Goal: Information Seeking & Learning: Learn about a topic

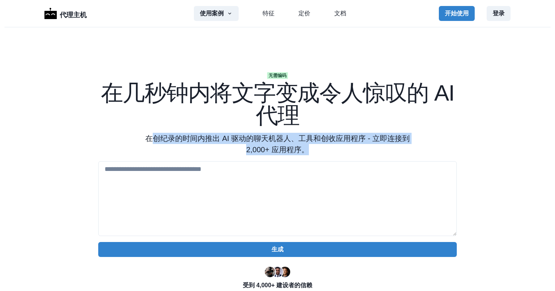
drag, startPoint x: 148, startPoint y: 139, endPoint x: 330, endPoint y: 148, distance: 182.2
click at [330, 148] on p "在创纪录的时间内推出 AI 驱动的聊天机器人、工具和创收应用程序 - 立即连接到 2,000+ 应用程序。" at bounding box center [277, 144] width 287 height 22
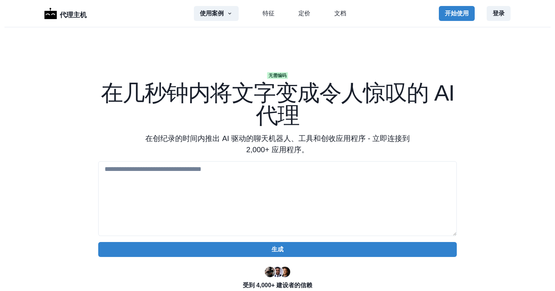
click at [98, 111] on h1 "在几秒钟内将文字变成令人惊叹的 AI 代理" at bounding box center [277, 104] width 359 height 45
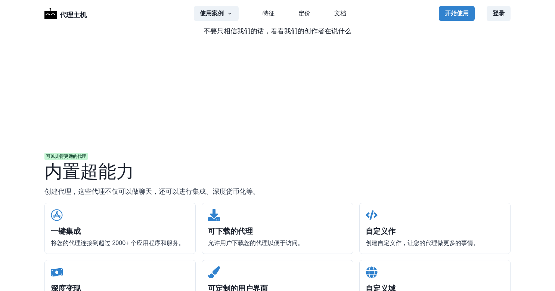
scroll to position [561, 0]
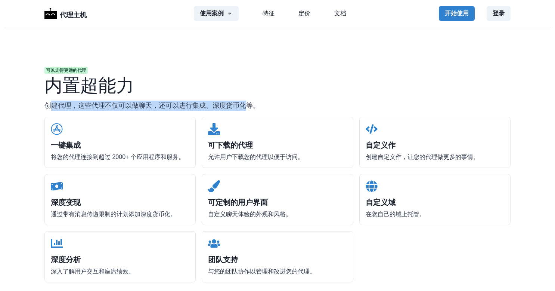
drag, startPoint x: 50, startPoint y: 108, endPoint x: 244, endPoint y: 104, distance: 194.3
click at [244, 104] on p "创建代理，这些代理不仅可以做聊天，还可以进行集成、深度货币化等。" at bounding box center [277, 106] width 466 height 10
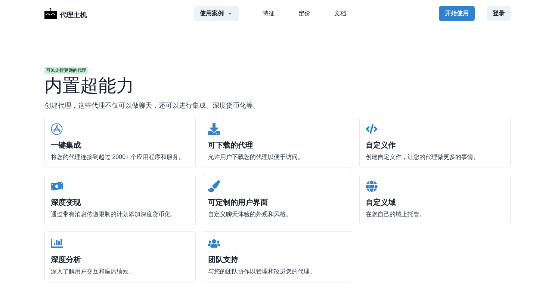
drag, startPoint x: 244, startPoint y: 104, endPoint x: 169, endPoint y: 69, distance: 82.8
click at [169, 69] on div "可以走得更远的代理" at bounding box center [277, 70] width 466 height 7
drag, startPoint x: 54, startPoint y: 157, endPoint x: 167, endPoint y: 155, distance: 113.2
click at [167, 155] on p "将您的代理连接到超过 2000+ 个应用程序和服务。" at bounding box center [120, 156] width 139 height 9
drag, startPoint x: 167, startPoint y: 155, endPoint x: 237, endPoint y: 153, distance: 70.3
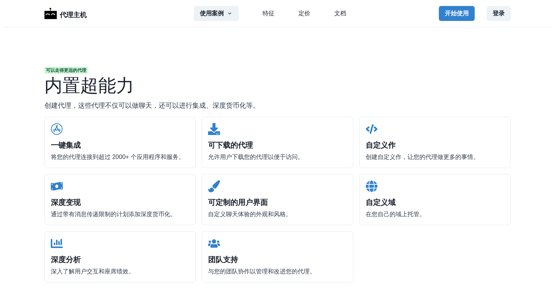
click at [237, 153] on p "允许用户下载您的代理以便于访问。" at bounding box center [277, 156] width 139 height 9
drag, startPoint x: 215, startPoint y: 158, endPoint x: 289, endPoint y: 155, distance: 74.0
click at [289, 155] on p "允许用户下载您的代理以便于访问。" at bounding box center [277, 156] width 139 height 9
drag, startPoint x: 289, startPoint y: 155, endPoint x: 339, endPoint y: 71, distance: 97.5
click at [339, 71] on div "可以走得更远的代理" at bounding box center [277, 70] width 466 height 7
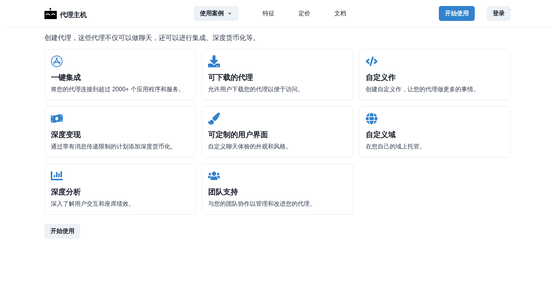
scroll to position [635, 0]
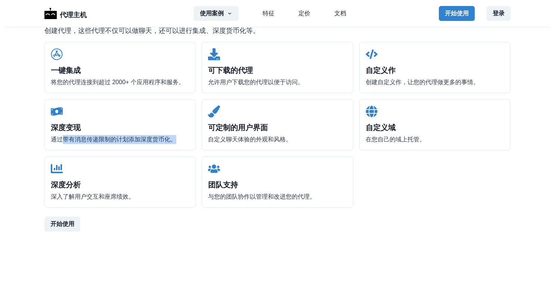
drag, startPoint x: 58, startPoint y: 136, endPoint x: 184, endPoint y: 148, distance: 126.8
click at [184, 148] on div "深度变现 通过带有消息传递限制的计划添加深度货币化。" at bounding box center [119, 124] width 151 height 51
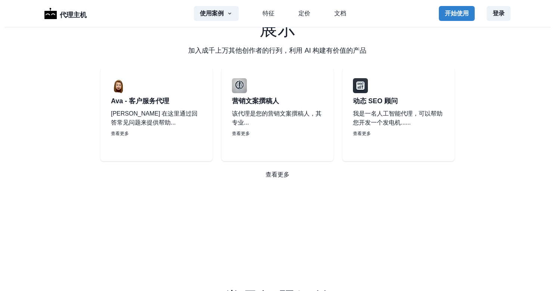
scroll to position [934, 0]
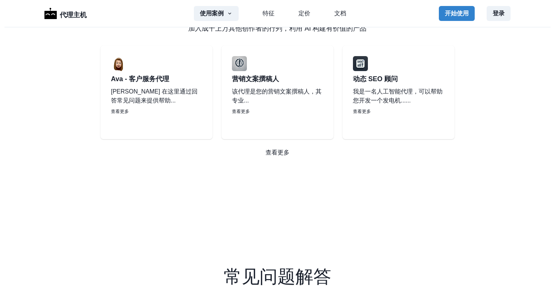
click at [55, 137] on section "展示 加入成千上万其他创作者的行列，利用 AI 构建有价值的产品 Ava - 客户服务代理 Ava 在这里通过回答常见问题来提供帮助... 查看更多 营销文案…" at bounding box center [277, 77] width 555 height 231
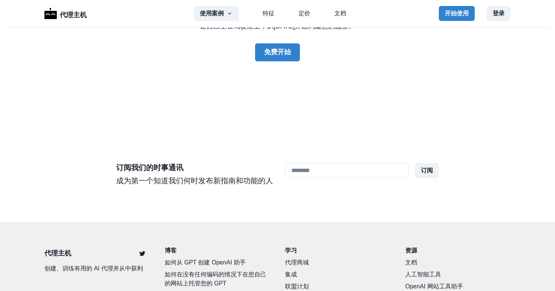
scroll to position [1965, 0]
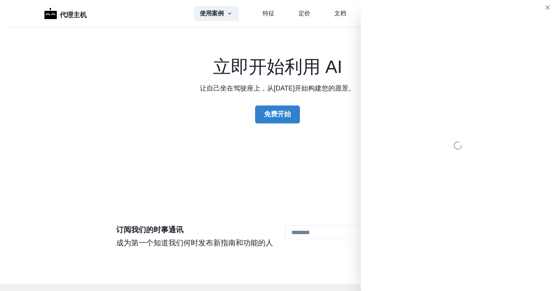
click at [130, 42] on section "立即开始利用 AI 让自己坐在驾驶座上，从[DATE]开始构建您的愿景。 免费开始" at bounding box center [277, 90] width 555 height 137
click at [137, 43] on section "立即开始利用 AI 让自己坐在驾驶座上，从[DATE]开始构建您的愿景。 免费开始" at bounding box center [277, 90] width 555 height 137
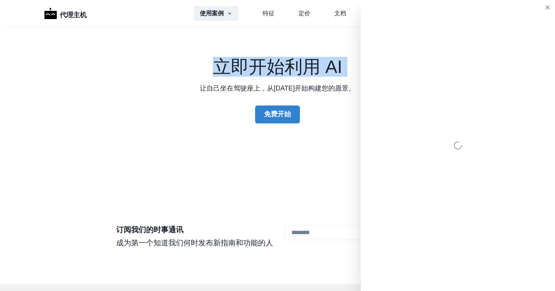
click at [137, 41] on section "立即开始利用 AI 让自己坐在驾驶座上，从[DATE]开始构建您的愿景。 免费开始" at bounding box center [277, 90] width 555 height 137
drag, startPoint x: 137, startPoint y: 41, endPoint x: 106, endPoint y: 48, distance: 31.4
click at [105, 51] on section "立即开始利用 AI 让自己坐在驾驶座上，从[DATE]开始构建您的愿景。 免费开始" at bounding box center [277, 90] width 555 height 137
click at [115, 44] on section "立即开始利用 AI 让自己坐在驾驶座上，从[DATE]开始构建您的愿景。 免费开始" at bounding box center [277, 90] width 555 height 137
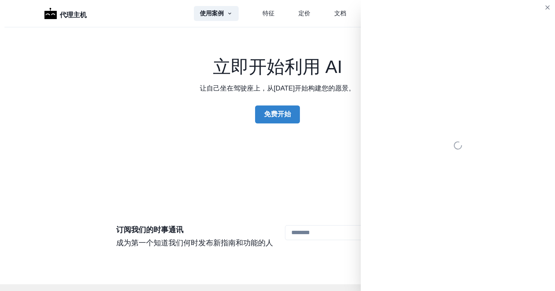
click at [116, 41] on section "立即开始利用 AI 让自己坐在驾驶座上，从[DATE]开始构建您的愿景。 免费开始" at bounding box center [277, 90] width 555 height 137
click at [144, 47] on section "立即开始利用 AI 让自己坐在驾驶座上，从[DATE]开始构建您的愿景。 免费开始" at bounding box center [277, 90] width 555 height 137
click at [149, 46] on section "立即开始利用 AI 让自己坐在驾驶座上，从[DATE]开始构建您的愿景。 免费开始" at bounding box center [277, 90] width 555 height 137
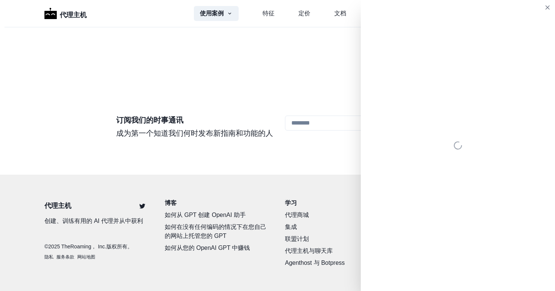
scroll to position [2077, 0]
click at [217, 264] on footer "代理主机 创建、训练有用的 AI 代理并从中获利 © 2025 TheRoaming， Inc.版权所有。 隐私 服务条款 网站地图 博客 如何从 GPT 创…" at bounding box center [277, 232] width 555 height 117
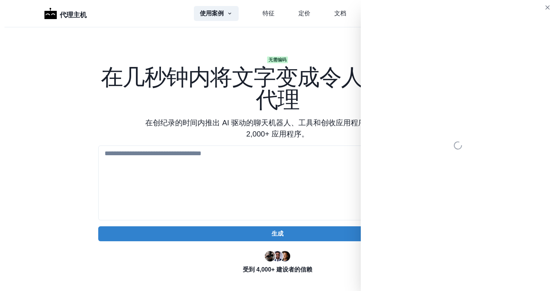
scroll to position [0, 0]
